Goal: Transaction & Acquisition: Download file/media

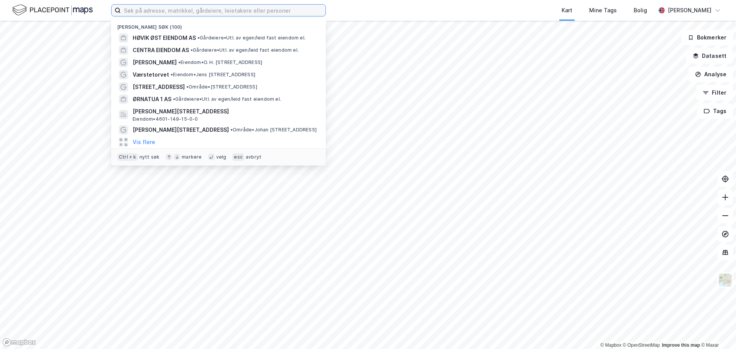
click at [203, 15] on input at bounding box center [223, 11] width 205 height 12
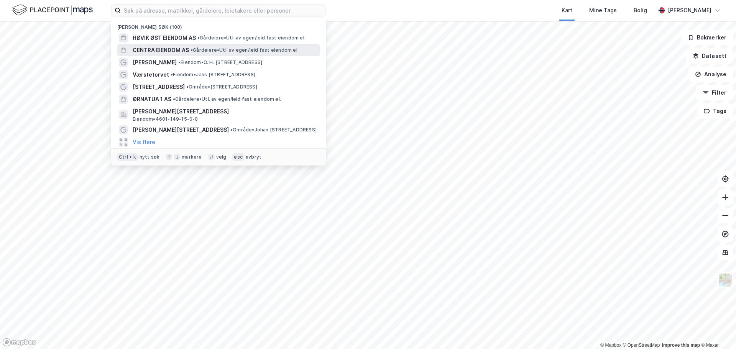
click at [187, 49] on span "CENTRA EIENDOM AS" at bounding box center [161, 50] width 56 height 9
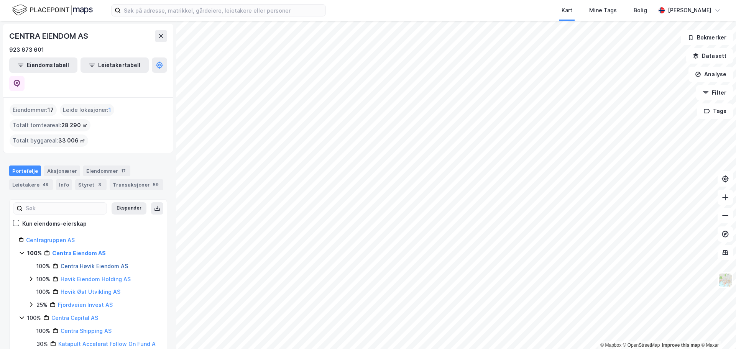
click at [110, 263] on link "Centra Høvik Eiendom AS" at bounding box center [94, 266] width 67 height 7
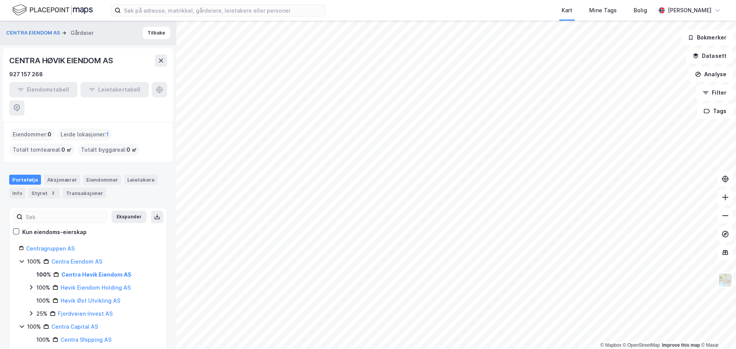
click at [56, 244] on div "Centragruppen AS" at bounding box center [92, 248] width 132 height 9
click at [57, 245] on link "Centragruppen AS" at bounding box center [50, 248] width 49 height 7
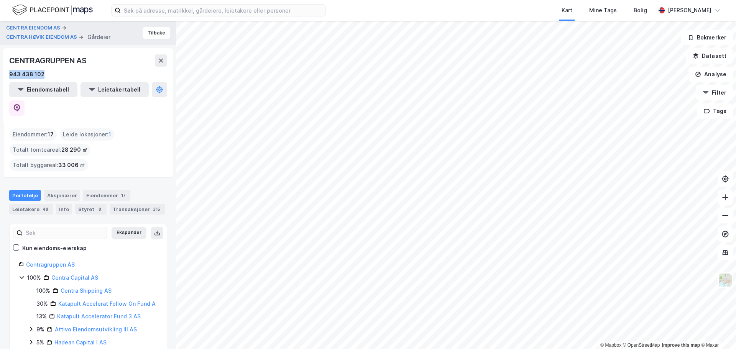
drag, startPoint x: 43, startPoint y: 74, endPoint x: 6, endPoint y: 74, distance: 37.2
click at [6, 74] on div "CENTRAGRUPPEN AS 943 438 102 Eiendomstabell Leietakertabell" at bounding box center [88, 85] width 170 height 74
copy div "943 438 102"
click at [21, 104] on icon at bounding box center [17, 108] width 8 height 8
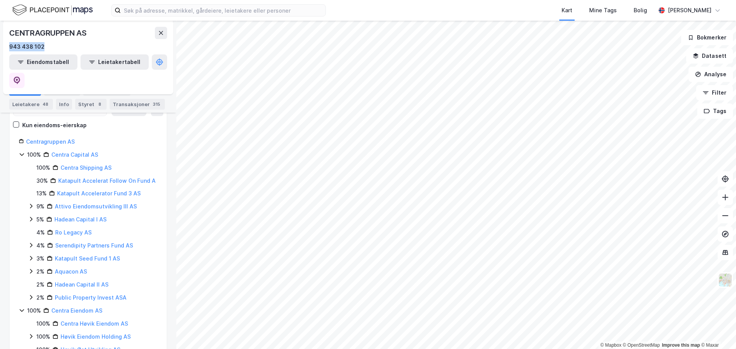
scroll to position [168, 0]
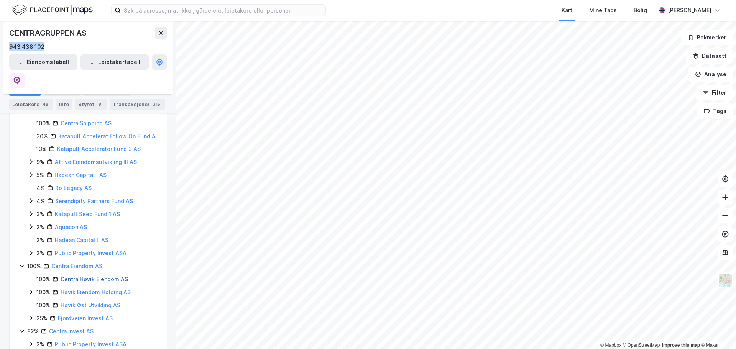
click at [80, 276] on link "Centra Høvik Eiendom AS" at bounding box center [94, 279] width 67 height 7
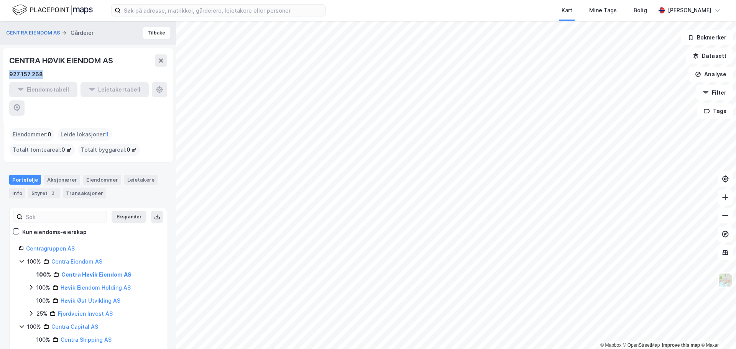
drag, startPoint x: 52, startPoint y: 72, endPoint x: 4, endPoint y: 75, distance: 48.4
click at [4, 75] on div "CENTRA HØVIK EIENDOM AS 927 157 268 Eiendomstabell Leietakertabell" at bounding box center [88, 85] width 170 height 74
copy div "927 157 268"
click at [103, 76] on div "927 157 268" at bounding box center [88, 74] width 158 height 9
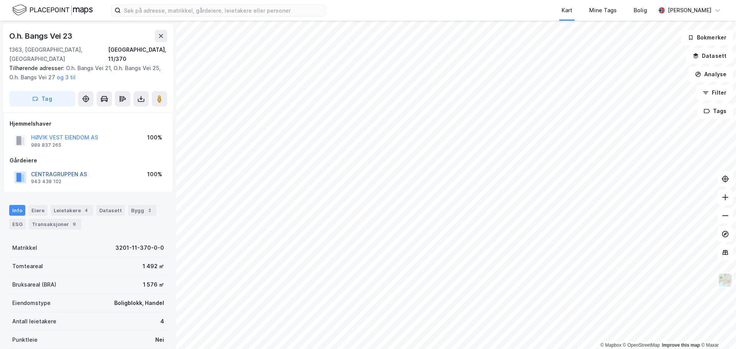
click at [0, 0] on button "CENTRAGRUPPEN AS" at bounding box center [0, 0] width 0 height 0
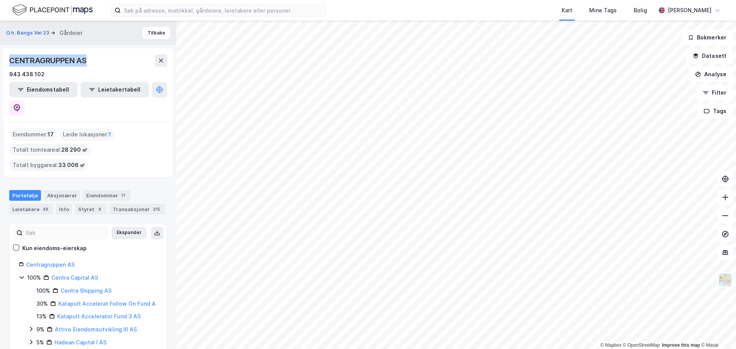
drag, startPoint x: 110, startPoint y: 64, endPoint x: 7, endPoint y: 54, distance: 102.8
click at [7, 54] on div "CENTRAGRUPPEN AS 943 438 102 Eiendomstabell Leietakertabell" at bounding box center [88, 85] width 170 height 74
copy div "CENTRAGRUPPEN AS"
click at [21, 10] on img at bounding box center [52, 9] width 81 height 13
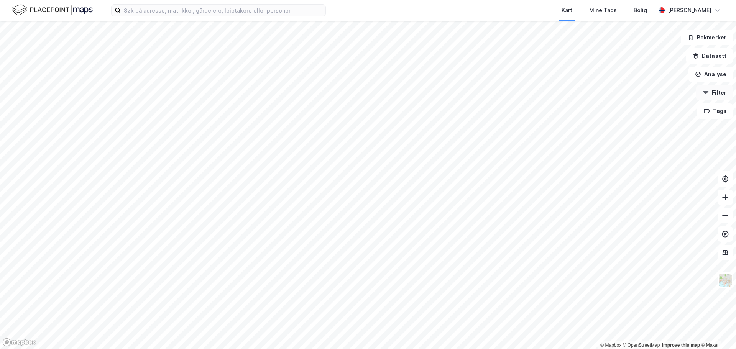
click at [702, 96] on button "Filter" at bounding box center [714, 92] width 37 height 15
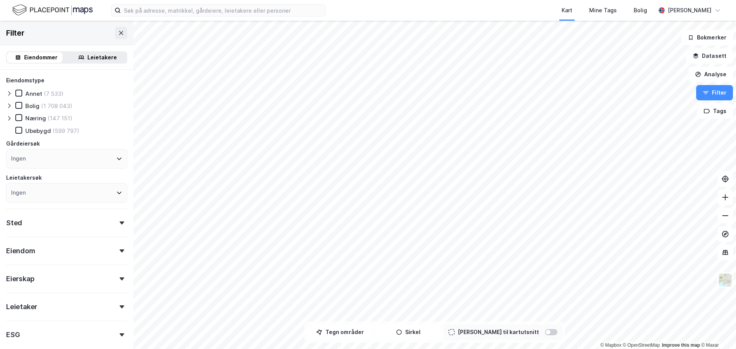
click at [28, 160] on div "Ingen" at bounding box center [66, 159] width 121 height 20
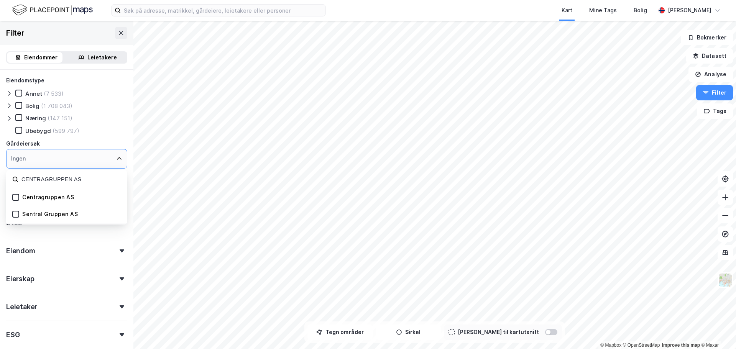
type input "CENTRAGRUPPEN AS"
click at [44, 198] on div "Centragruppen AS" at bounding box center [48, 197] width 52 height 7
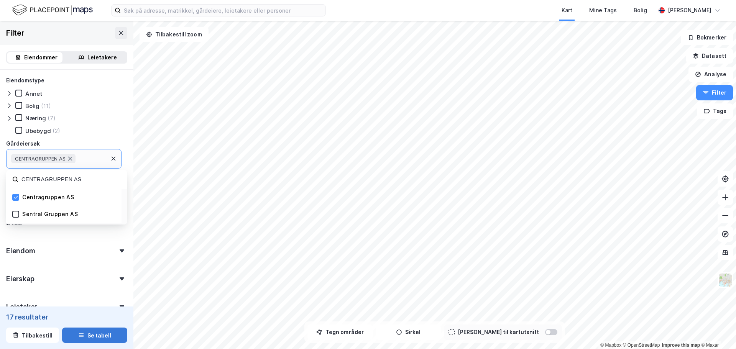
click at [78, 334] on icon "button" at bounding box center [81, 335] width 6 height 6
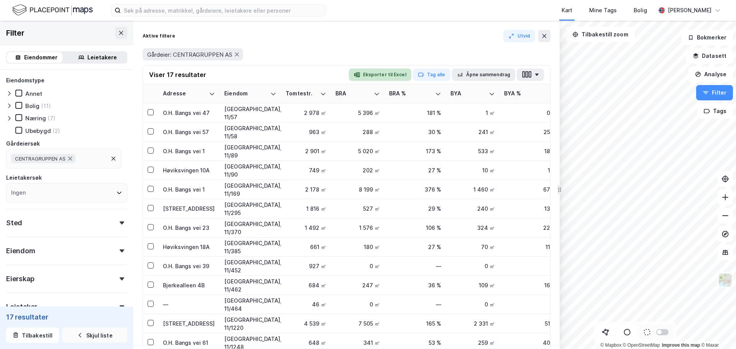
click at [383, 73] on button "Eksporter til Excel" at bounding box center [380, 75] width 63 height 12
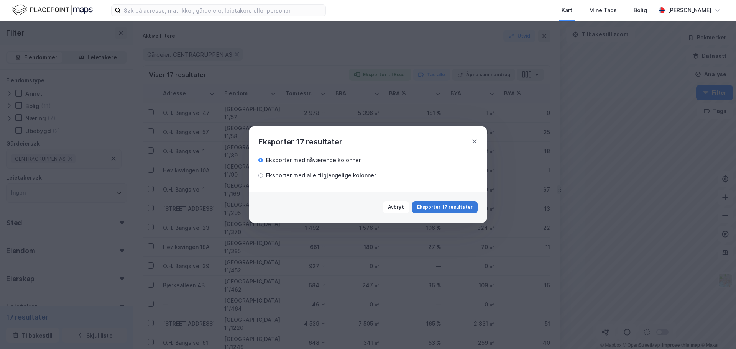
click at [441, 203] on button "Eksporter 17 resultater" at bounding box center [445, 207] width 66 height 12
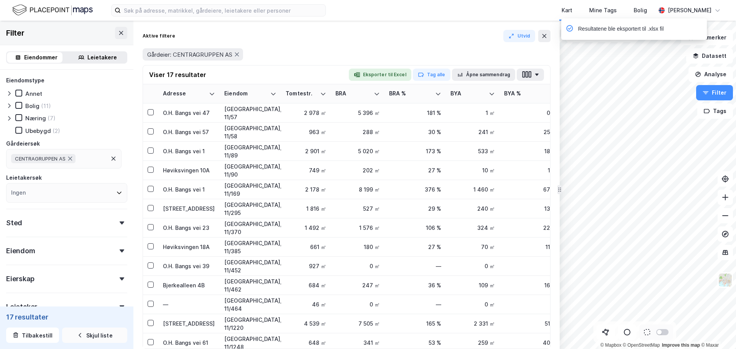
click at [593, 31] on div "Resultatene ble eksportert til .xlsx fil" at bounding box center [621, 29] width 86 height 9
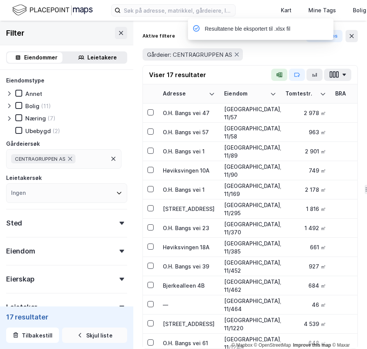
click at [354, 40] on div "Resultatene ble eksportert til .xlsx fil" at bounding box center [289, 30] width 146 height 25
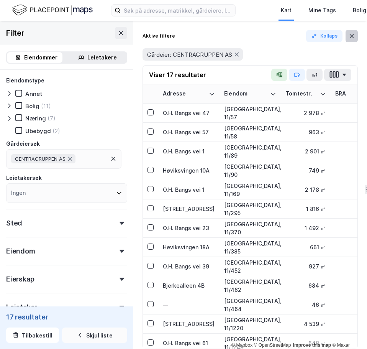
click at [350, 31] on button at bounding box center [352, 36] width 12 height 12
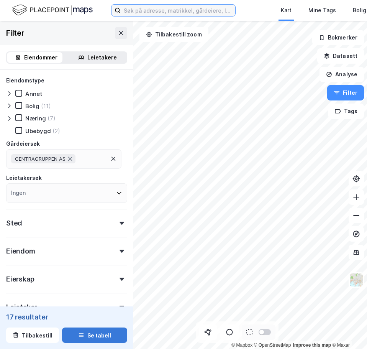
click at [142, 10] on input at bounding box center [178, 11] width 115 height 12
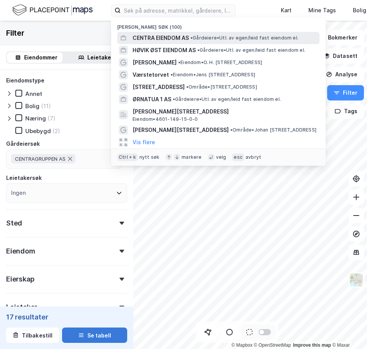
click at [155, 41] on span "CENTRA EIENDOM AS" at bounding box center [161, 37] width 56 height 9
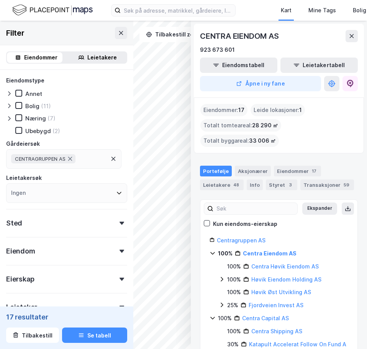
click at [346, 36] on div "CENTRA EIENDOM AS" at bounding box center [279, 36] width 158 height 12
click at [349, 39] on icon at bounding box center [352, 36] width 6 height 6
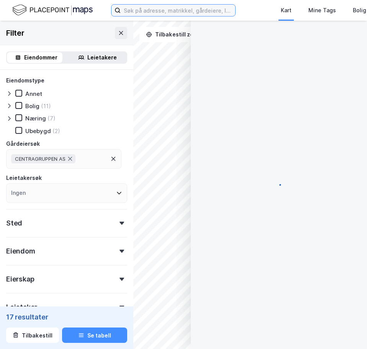
click at [156, 13] on input at bounding box center [178, 11] width 115 height 12
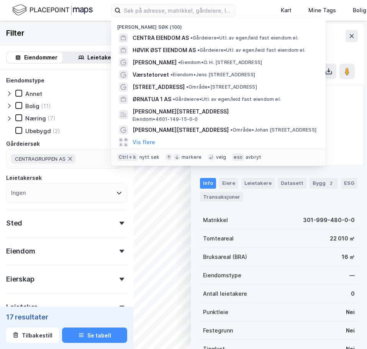
click at [91, 40] on div "Filter" at bounding box center [66, 33] width 133 height 25
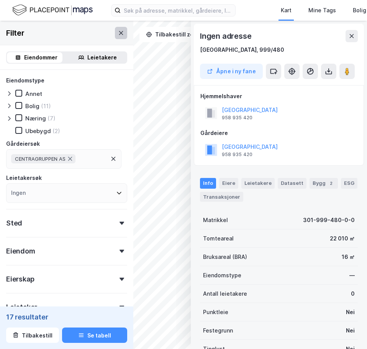
click at [115, 36] on button at bounding box center [121, 33] width 12 height 12
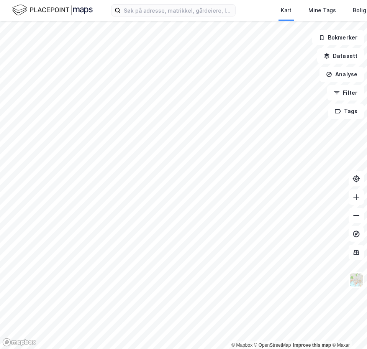
click at [143, 18] on div "Kart Mine Tags Bolig [PERSON_NAME]" at bounding box center [183, 10] width 367 height 21
click at [145, 13] on input at bounding box center [178, 11] width 115 height 12
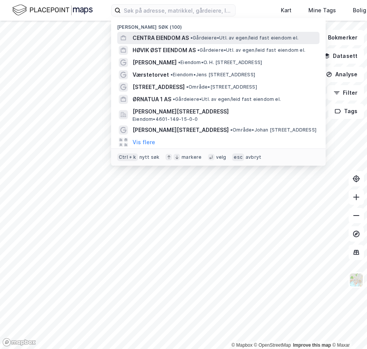
click at [150, 34] on span "CENTRA EIENDOM AS" at bounding box center [161, 37] width 56 height 9
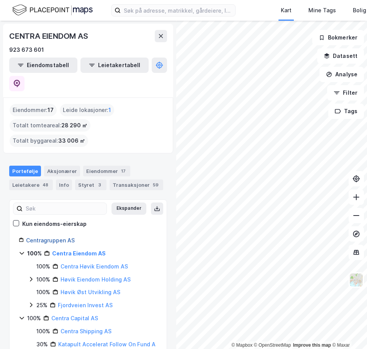
click at [51, 237] on link "Centragruppen AS" at bounding box center [50, 240] width 49 height 7
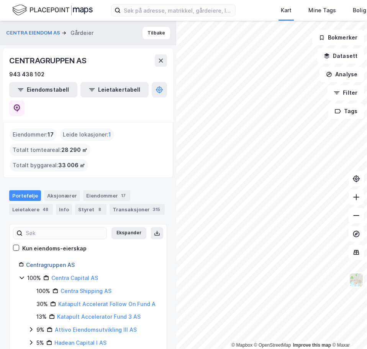
click at [49, 262] on link "Centragruppen AS" at bounding box center [50, 265] width 49 height 7
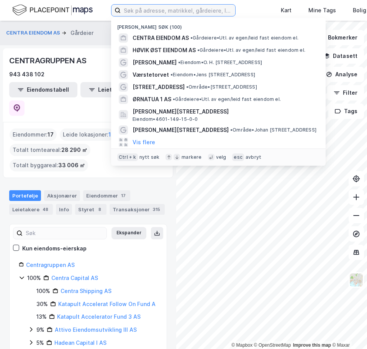
click at [150, 7] on input at bounding box center [178, 11] width 115 height 12
type input "v"
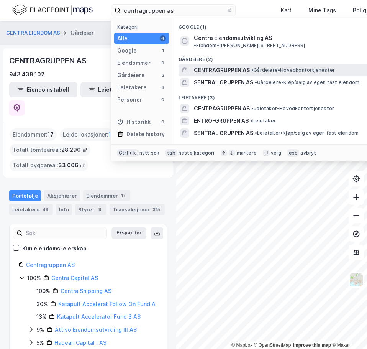
click at [194, 66] on span "CENTRAGRUPPEN AS" at bounding box center [222, 70] width 56 height 9
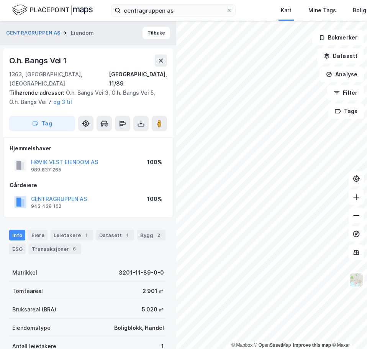
drag, startPoint x: 71, startPoint y: 87, endPoint x: 70, endPoint y: 93, distance: 5.4
click at [71, 89] on div "Tilhørende adresser: O.h. Bangs Vei 3, O.h. Bangs Vei 5, O.h. Bangs Vei 7 og 3 …" at bounding box center [85, 97] width 152 height 18
click at [0, 0] on button "og 3 til" at bounding box center [0, 0] width 0 height 0
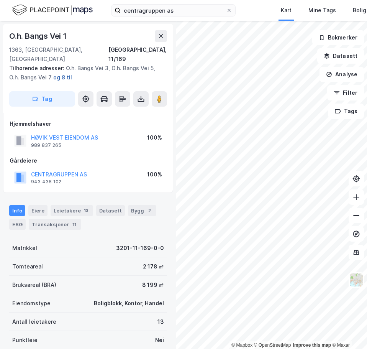
click at [0, 0] on button "og 8 til" at bounding box center [0, 0] width 0 height 0
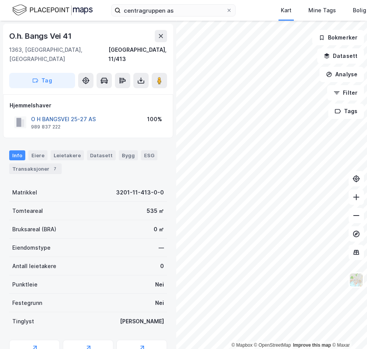
click at [0, 0] on button "O H BANGSVEI 25-27 AS" at bounding box center [0, 0] width 0 height 0
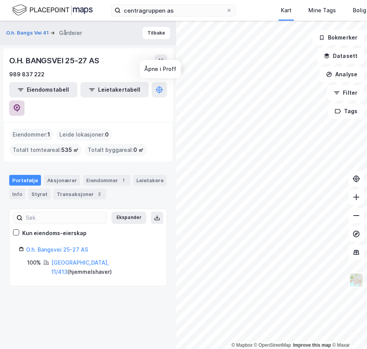
click at [18, 106] on icon at bounding box center [17, 107] width 2 height 2
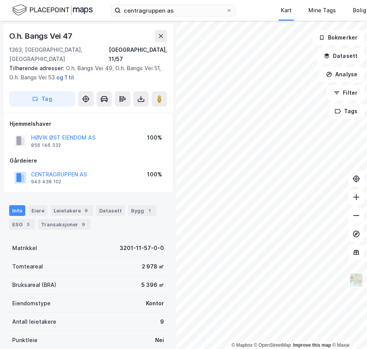
click at [0, 0] on button "og 1 til" at bounding box center [0, 0] width 0 height 0
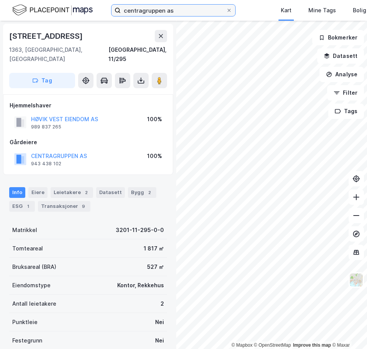
click at [200, 13] on input "centragruppen as" at bounding box center [173, 11] width 105 height 12
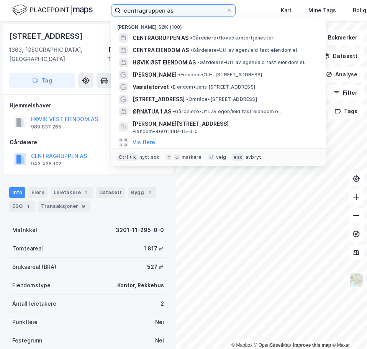
click at [200, 13] on input "centragruppen as" at bounding box center [173, 11] width 105 height 12
paste input "O.H. Bangs vei 23"
click at [200, 13] on input "O.H. Bangs vei 23" at bounding box center [173, 11] width 105 height 12
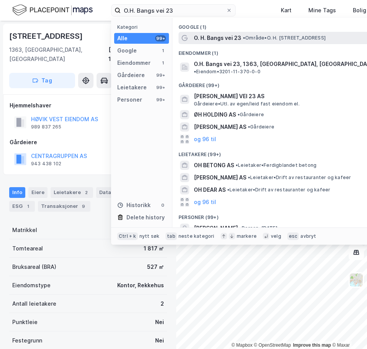
click at [211, 41] on span "O. H. Bangs vei 23" at bounding box center [218, 37] width 48 height 9
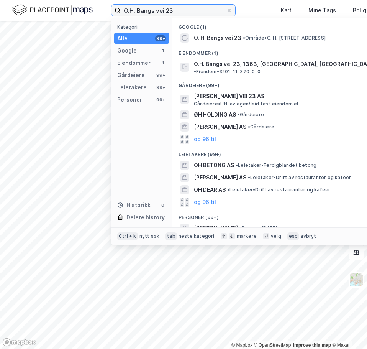
click at [178, 8] on input "O.H. Bangs vei 23" at bounding box center [173, 11] width 105 height 12
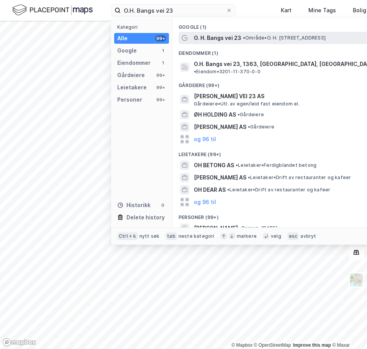
click at [201, 38] on span "O. H. Bangs vei 23" at bounding box center [218, 37] width 48 height 9
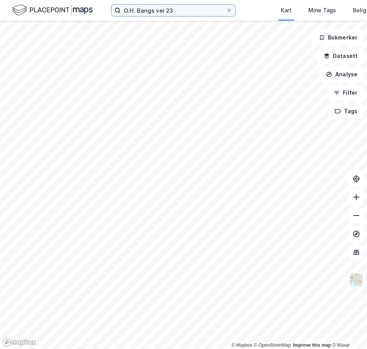
click at [197, 13] on input "O.H. Bangs vei 23" at bounding box center [173, 11] width 105 height 12
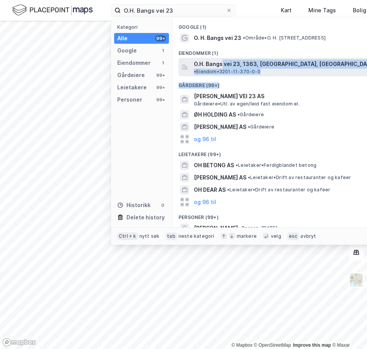
click at [222, 69] on div "Google (1) O. H. Bangs vei 23 • Område • O. H. Bangs vei 23, 1363 Høvik Eiendom…" at bounding box center [280, 122] width 215 height 209
click at [222, 59] on div "O.H. Bangs vei 23, 1363, [GEOGRAPHIC_DATA], [GEOGRAPHIC_DATA] • Eiendom • 3201-…" at bounding box center [280, 67] width 202 height 18
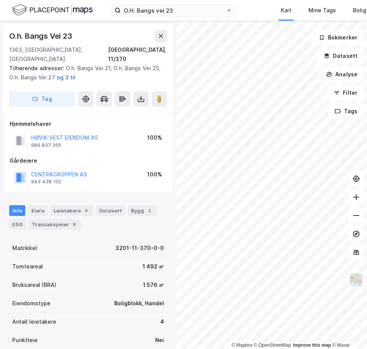
click at [0, 0] on button "og 3 til" at bounding box center [0, 0] width 0 height 0
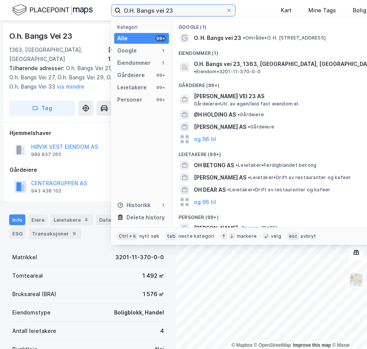
click at [165, 10] on input "O.H. Bangs vei 23" at bounding box center [173, 11] width 105 height 12
paste input "Bjerkealleen 4B"
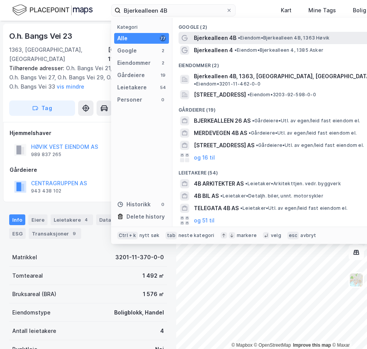
click at [216, 39] on span "Bjerkealleen 4B" at bounding box center [215, 37] width 43 height 9
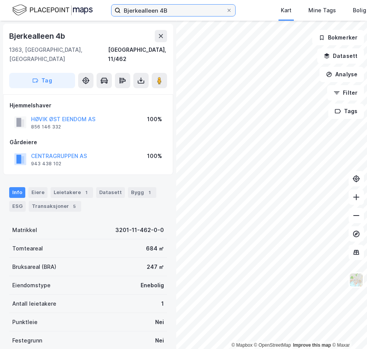
click at [186, 12] on input "Bjerkealleen 4B" at bounding box center [173, 11] width 105 height 12
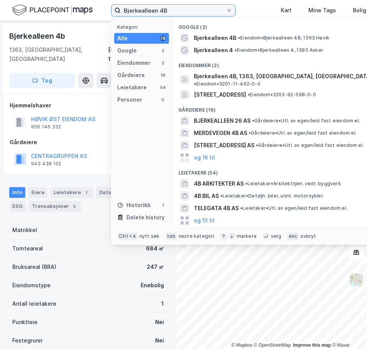
click at [186, 12] on input "Bjerkealleen 4B" at bounding box center [173, 11] width 105 height 12
paste input "O.H. Bangs vei 39"
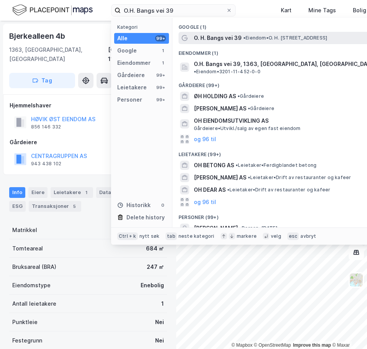
click at [209, 38] on span "O. H. Bangs vei 39" at bounding box center [218, 37] width 48 height 9
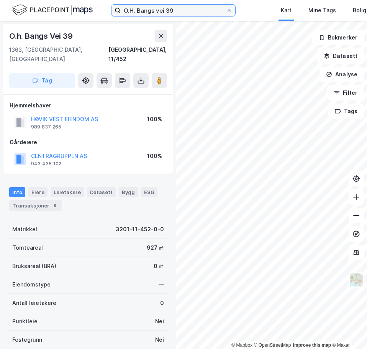
click at [202, 7] on input "O.H. Bangs vei 39" at bounding box center [173, 11] width 105 height 12
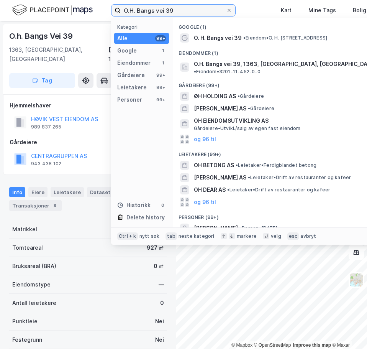
click at [202, 7] on input "O.H. Bangs vei 39" at bounding box center [173, 11] width 105 height 12
paste input "Høviksvingen 16A"
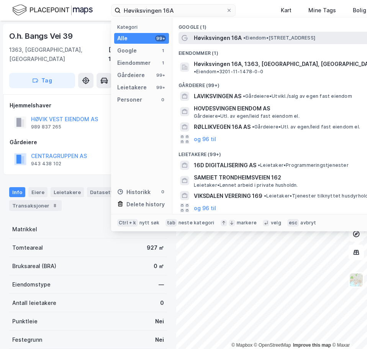
click at [212, 35] on span "Høviksvingen 16A" at bounding box center [218, 37] width 48 height 9
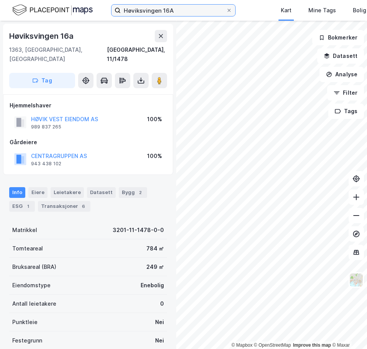
click at [205, 8] on input "Høviksvingen 16A" at bounding box center [173, 11] width 105 height 12
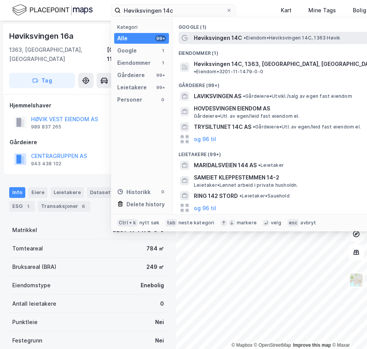
click at [229, 41] on span "Høviksvingen 14C" at bounding box center [218, 37] width 48 height 9
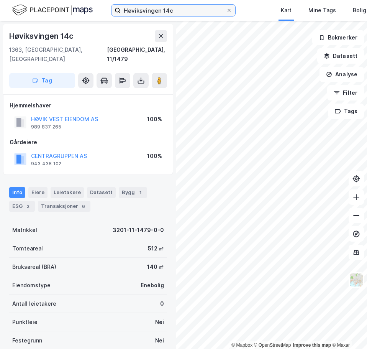
click at [157, 15] on input "Høviksvingen 14c" at bounding box center [173, 11] width 105 height 12
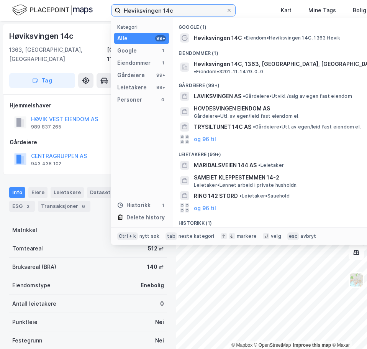
click at [157, 15] on input "Høviksvingen 14c" at bounding box center [173, 11] width 105 height 12
paste input "0A"
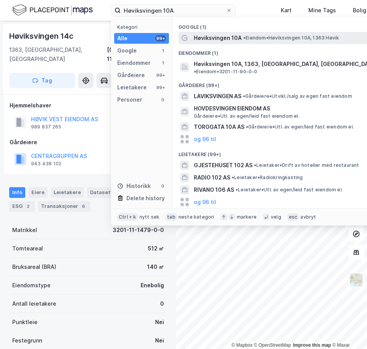
click at [222, 39] on span "Høviksvingen 10A" at bounding box center [218, 37] width 48 height 9
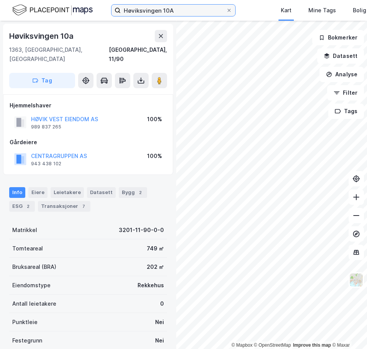
click at [166, 9] on input "Høviksvingen 10A" at bounding box center [173, 11] width 105 height 12
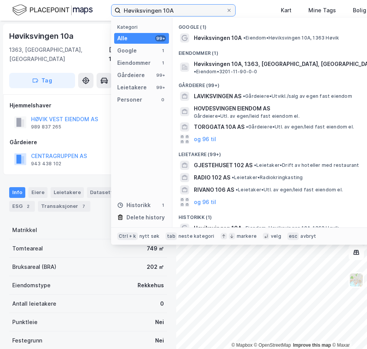
click at [166, 9] on input "Høviksvingen 10A" at bounding box center [173, 11] width 105 height 12
paste input "Bjerkealleen 4B"
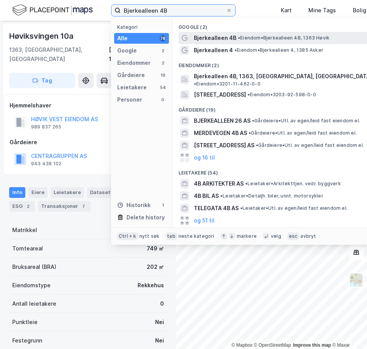
type input "Bjerkealleen 4B"
click at [207, 42] on span "Bjerkealleen 4B" at bounding box center [215, 37] width 43 height 9
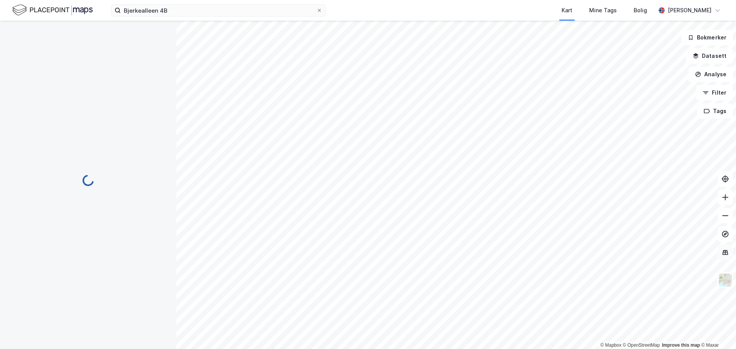
click at [725, 257] on button at bounding box center [725, 252] width 15 height 15
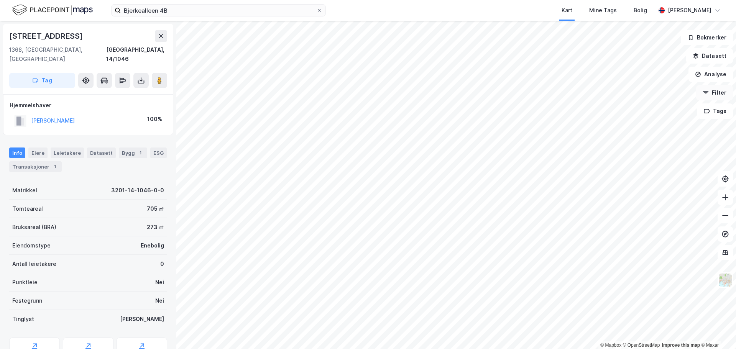
click at [712, 93] on button "Filter" at bounding box center [714, 92] width 37 height 15
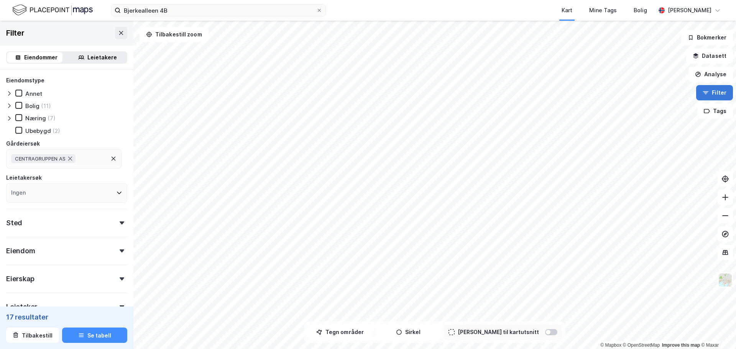
click at [712, 93] on button "Filter" at bounding box center [714, 92] width 37 height 15
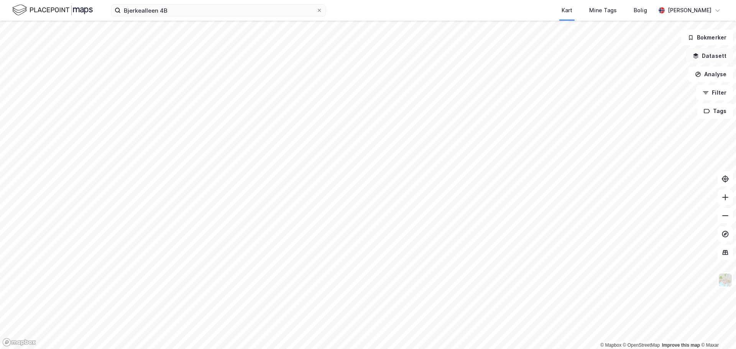
click at [709, 61] on button "Datasett" at bounding box center [709, 55] width 47 height 15
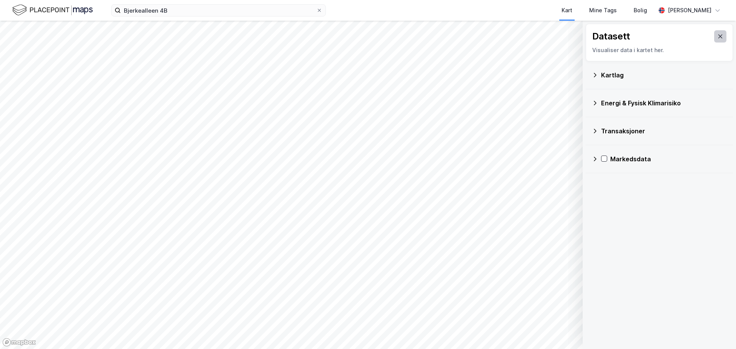
click at [718, 38] on icon at bounding box center [721, 36] width 6 height 6
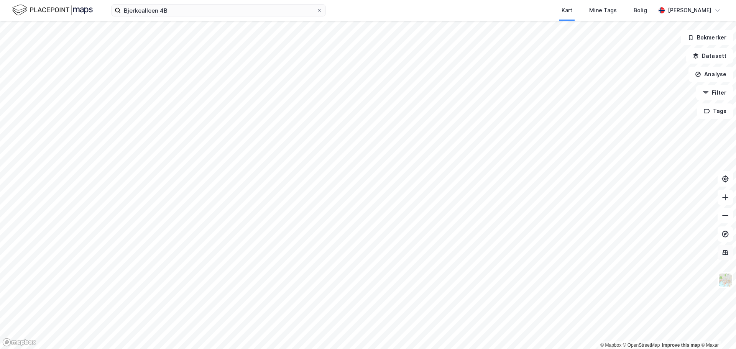
click at [727, 253] on icon at bounding box center [726, 253] width 8 height 8
click at [726, 279] on img at bounding box center [725, 280] width 15 height 15
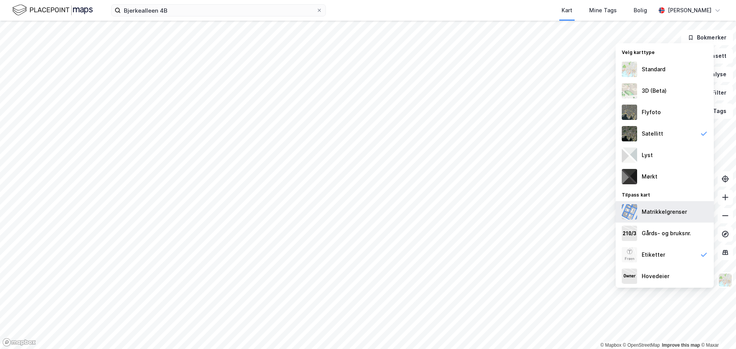
click at [665, 217] on div "Matrikkelgrenser" at bounding box center [665, 211] width 98 height 21
click at [668, 233] on div "Gårds- og bruksnr." at bounding box center [666, 233] width 49 height 9
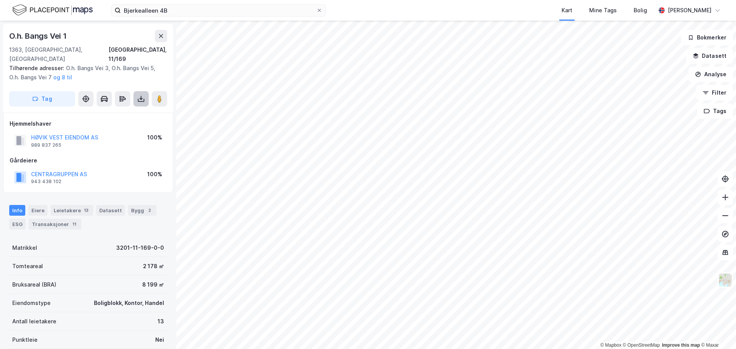
click at [140, 95] on icon at bounding box center [141, 99] width 8 height 8
click at [126, 123] on div "Last ned matrikkelrapport" at bounding box center [112, 126] width 63 height 6
click at [119, 111] on div "Last ned grunnbok" at bounding box center [103, 114] width 44 height 6
